Goal: Task Accomplishment & Management: Use online tool/utility

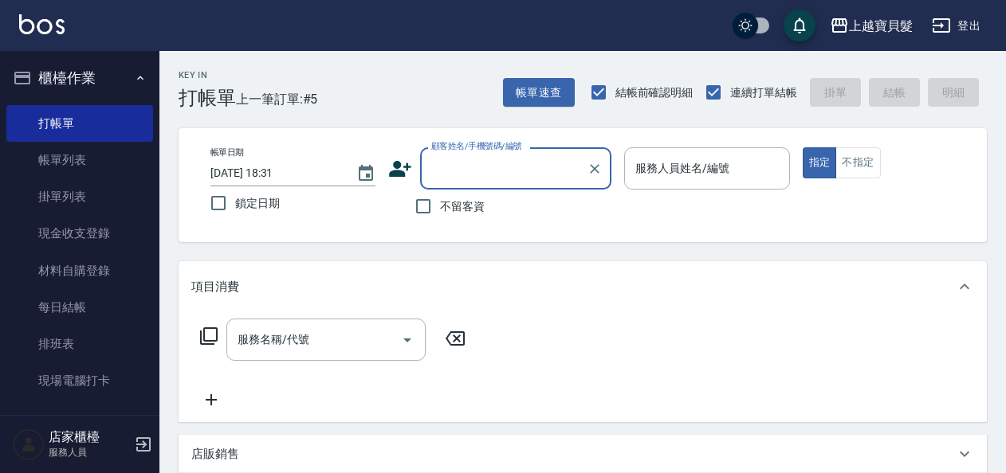
drag, startPoint x: 429, startPoint y: 216, endPoint x: 443, endPoint y: 195, distance: 25.2
click at [440, 197] on input "不留客資" at bounding box center [422, 206] width 33 height 33
checkbox input "true"
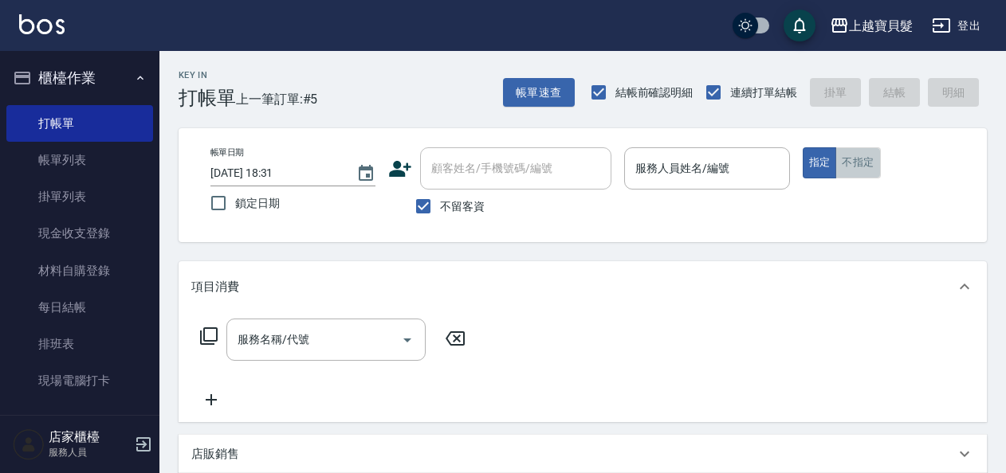
click at [866, 176] on button "不指定" at bounding box center [857, 162] width 45 height 31
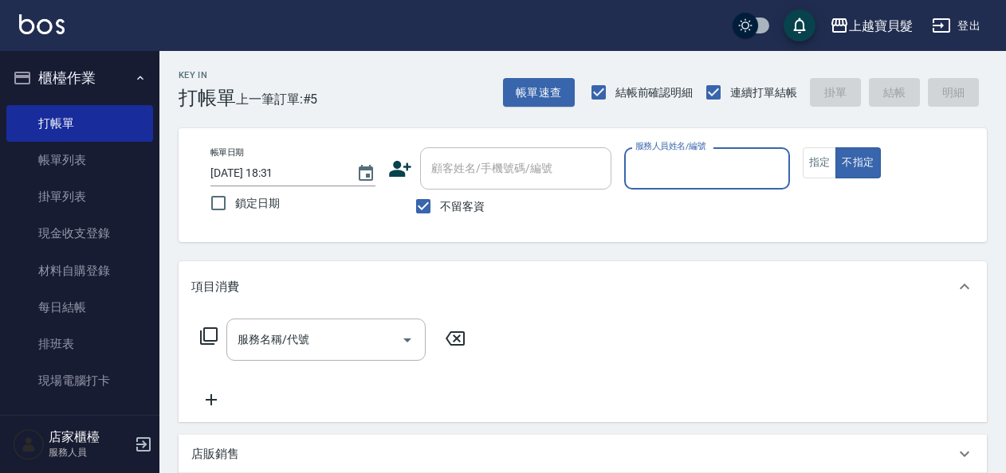
click at [679, 182] on input "服務人員姓名/編號" at bounding box center [706, 169] width 151 height 28
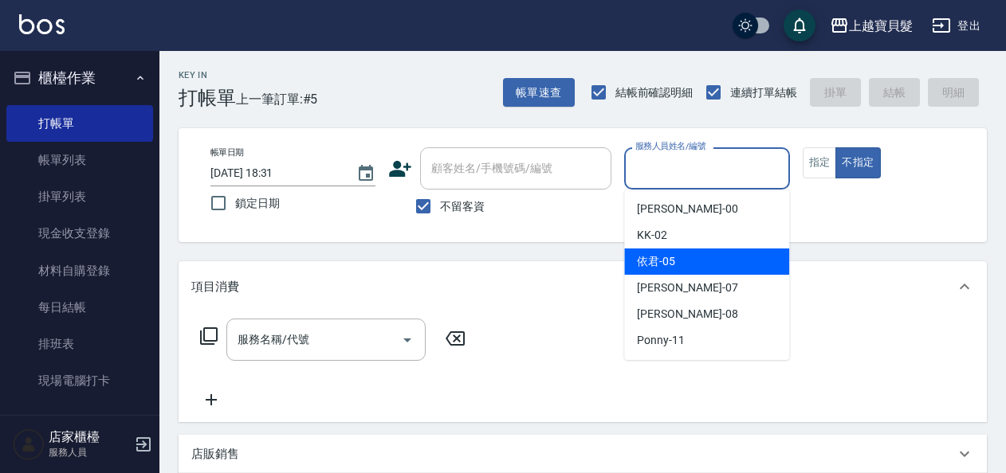
click at [677, 259] on div "依君 -05" at bounding box center [706, 262] width 165 height 26
type input "依君-05"
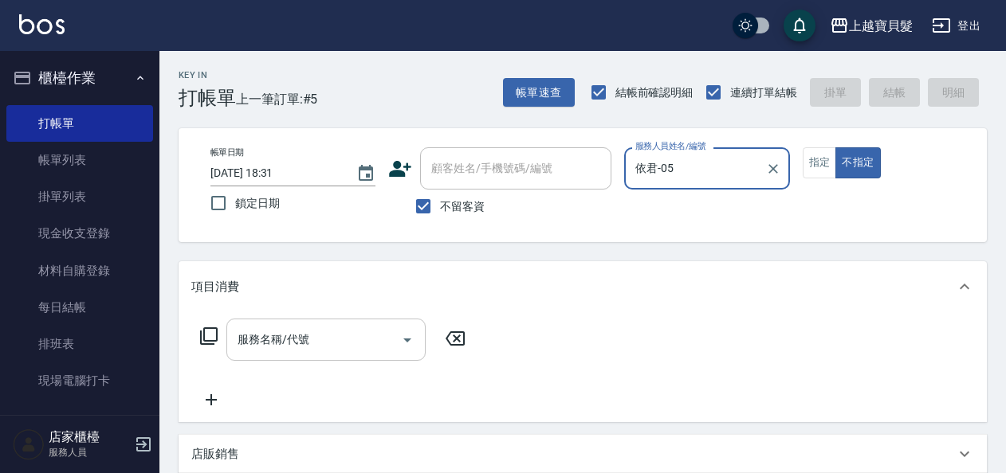
drag, startPoint x: 347, startPoint y: 343, endPoint x: 358, endPoint y: 341, distance: 10.5
click at [351, 342] on input "服務名稱/代號" at bounding box center [313, 340] width 161 height 28
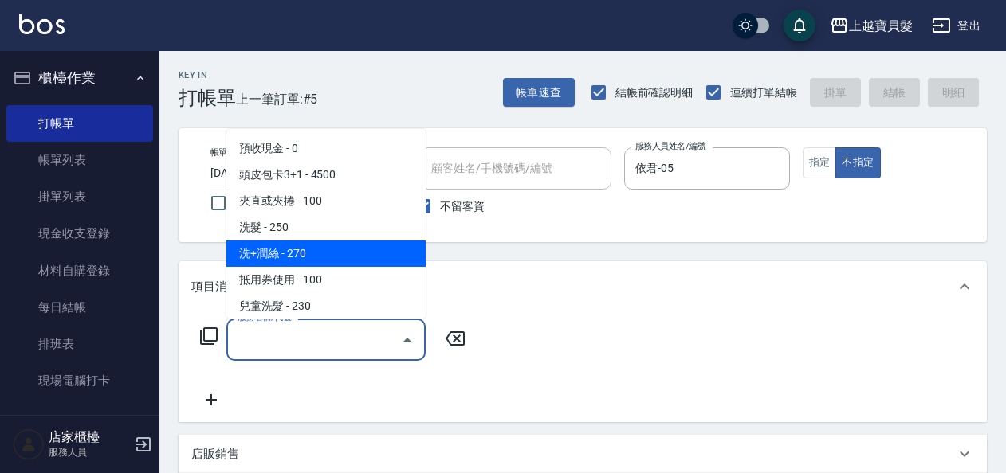
click at [351, 263] on span "洗+潤絲 - 270" at bounding box center [325, 254] width 199 height 26
type input "洗+潤絲(102)"
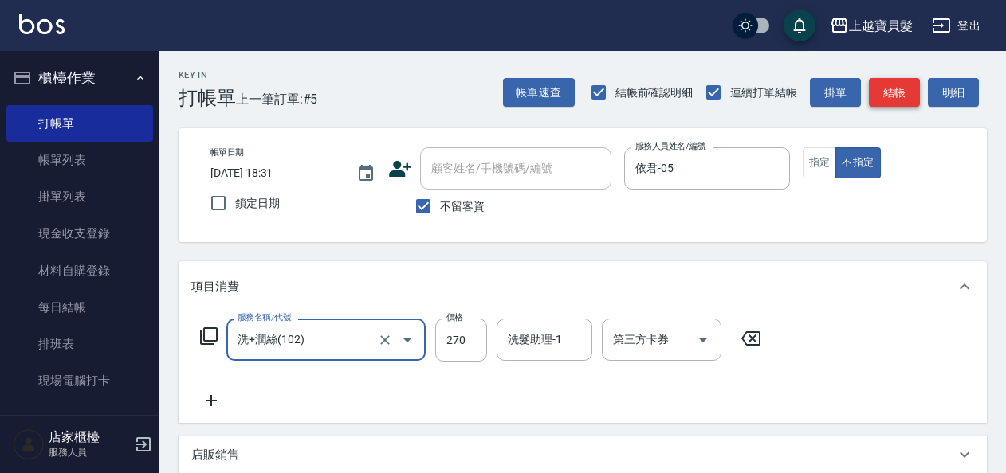
click at [893, 91] on button "結帳" at bounding box center [894, 92] width 51 height 29
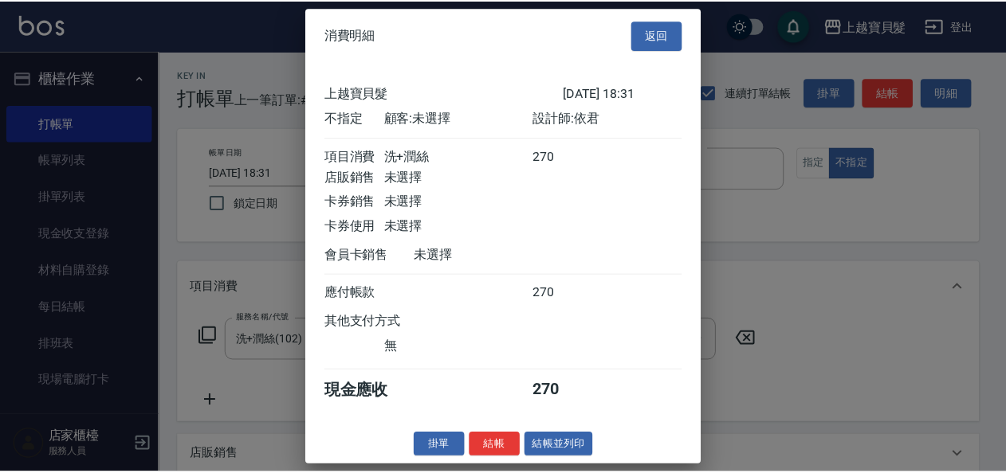
scroll to position [4, 0]
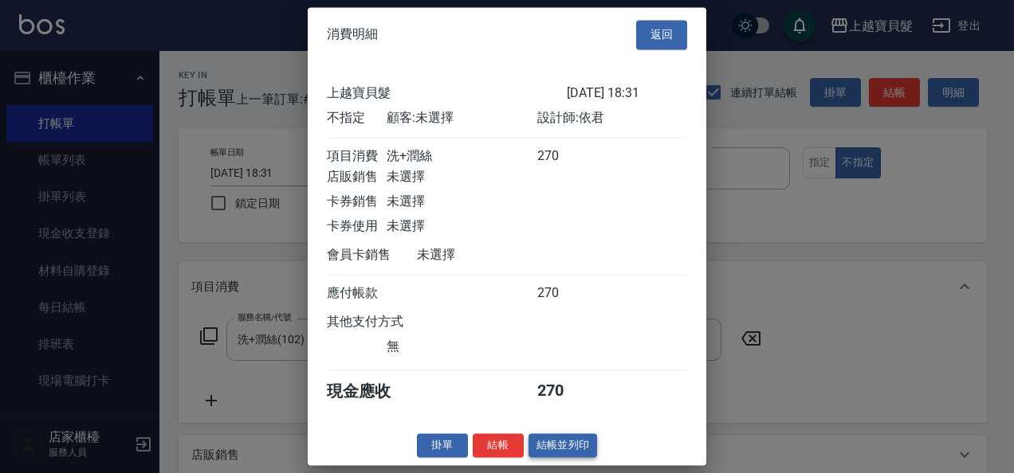
click at [586, 446] on button "結帳並列印" at bounding box center [562, 445] width 69 height 25
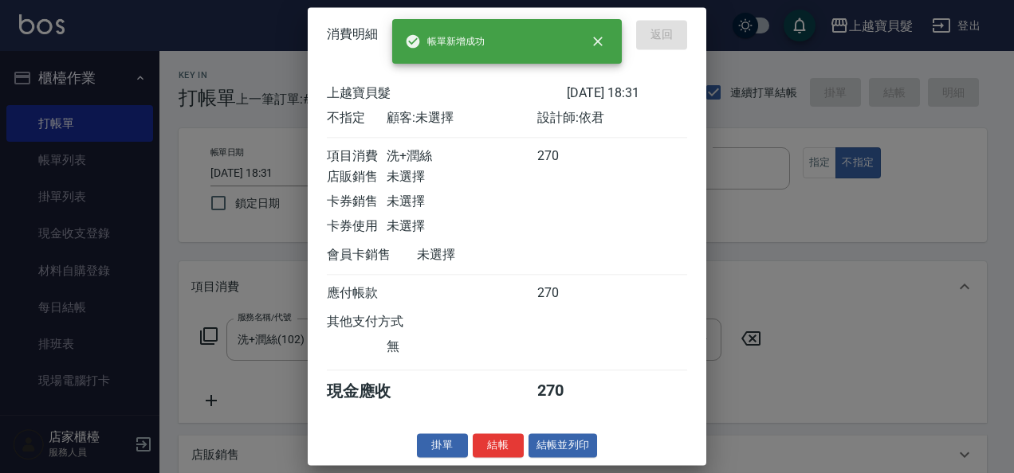
type input "[DATE] 19:10"
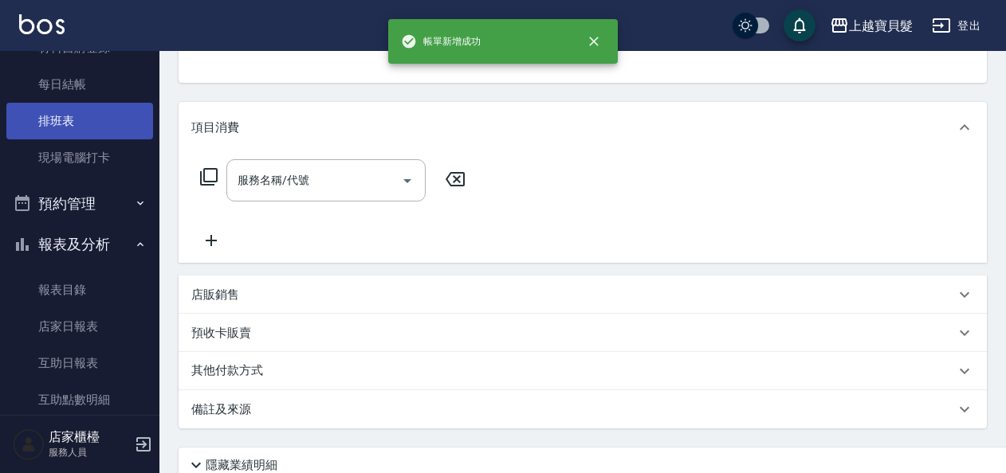
scroll to position [239, 0]
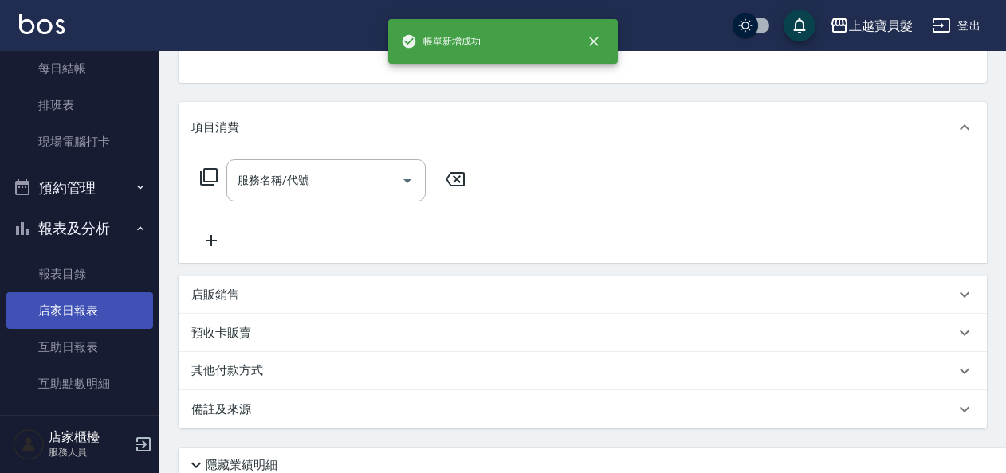
click at [93, 314] on link "店家日報表" at bounding box center [79, 310] width 147 height 37
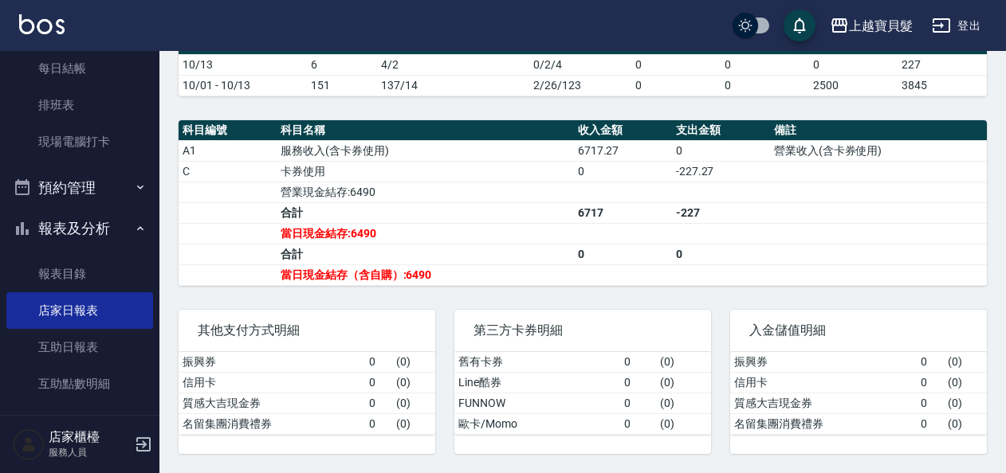
scroll to position [440, 0]
